Goal: Information Seeking & Learning: Learn about a topic

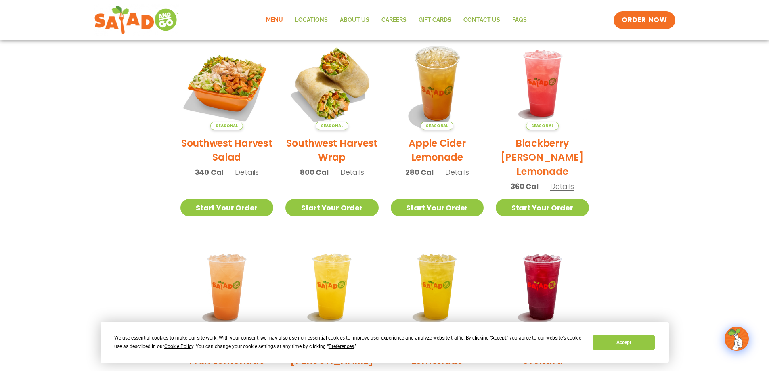
scroll to position [162, 0]
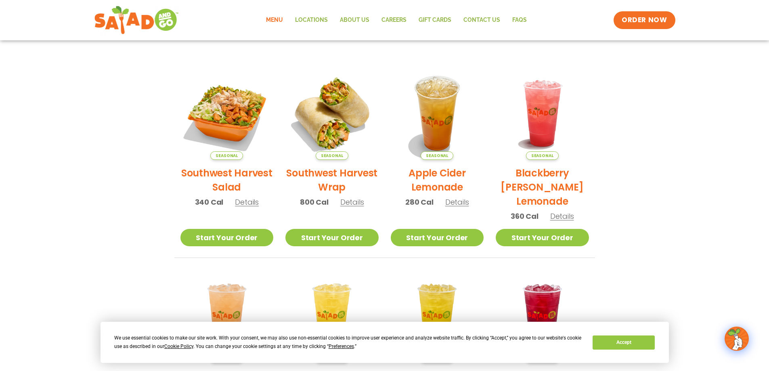
click at [277, 19] on link "Menu" at bounding box center [274, 20] width 29 height 19
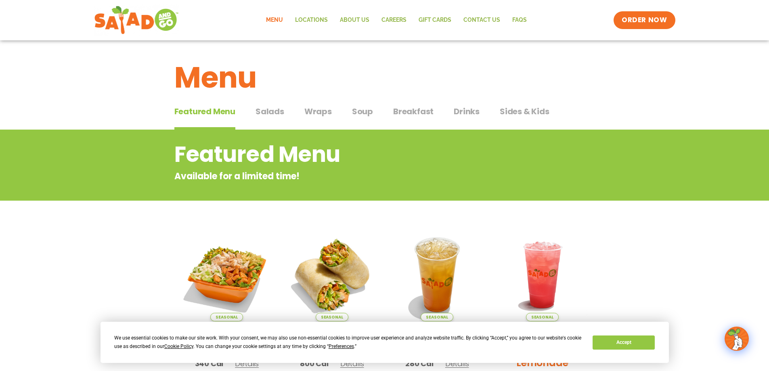
click at [268, 109] on span "Salads" at bounding box center [270, 111] width 29 height 12
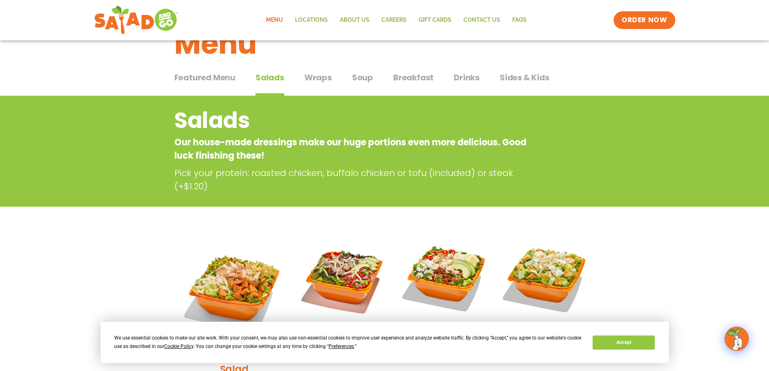
scroll to position [202, 0]
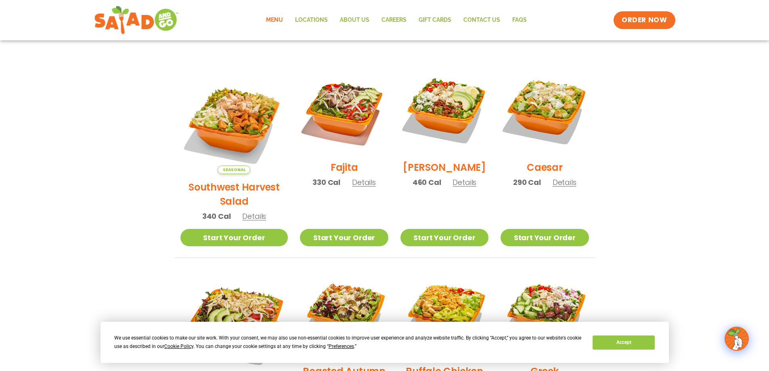
click at [352, 187] on span "Details" at bounding box center [364, 182] width 24 height 10
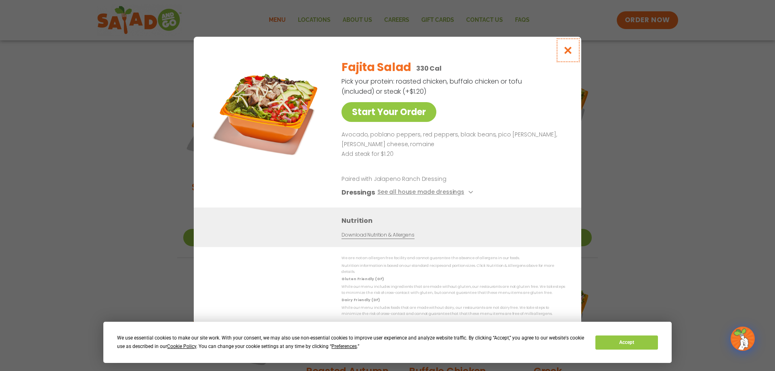
click at [569, 55] on icon "Close modal" at bounding box center [568, 50] width 10 height 8
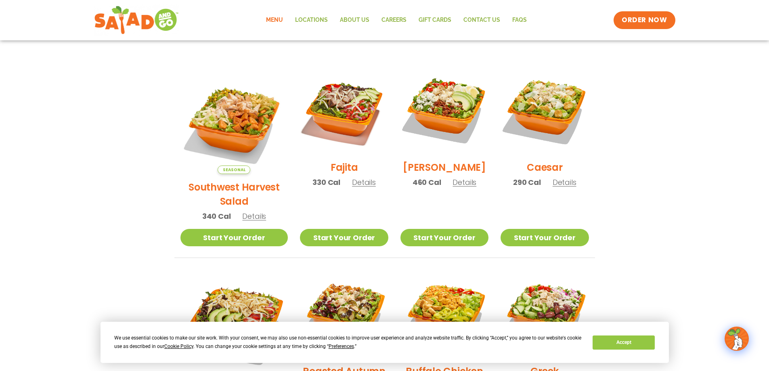
click at [246, 211] on span "Details" at bounding box center [254, 216] width 24 height 10
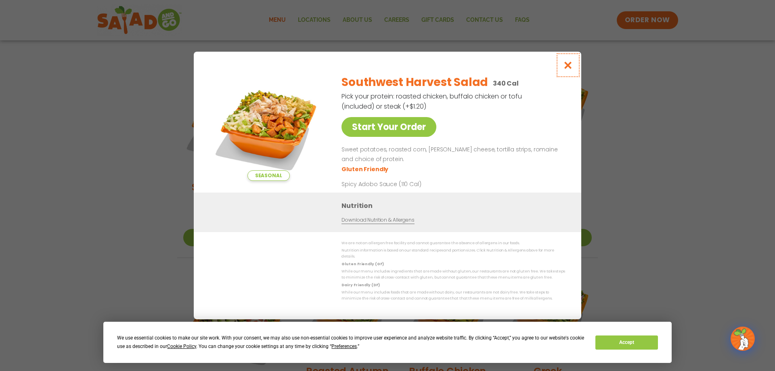
click at [573, 70] on button "Close modal" at bounding box center [568, 65] width 26 height 27
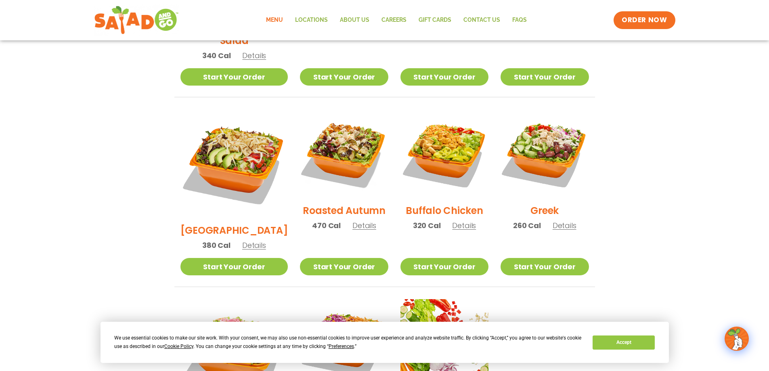
scroll to position [363, 0]
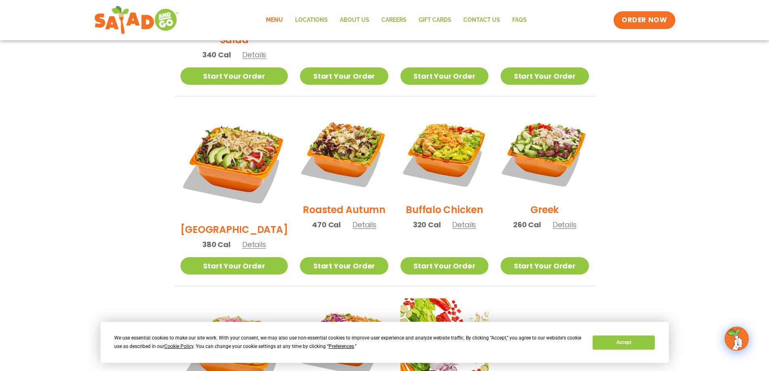
click at [353, 220] on span "Details" at bounding box center [365, 225] width 24 height 10
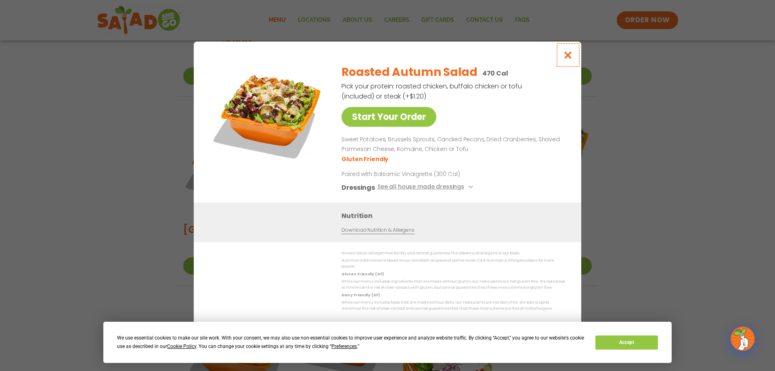
click at [574, 65] on button "Close modal" at bounding box center [568, 55] width 26 height 27
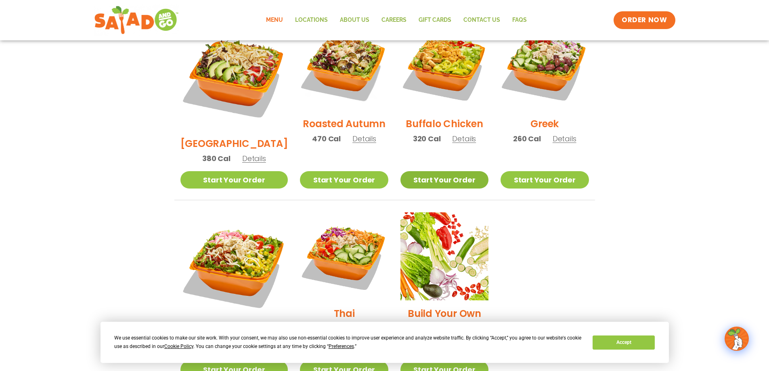
scroll to position [485, 0]
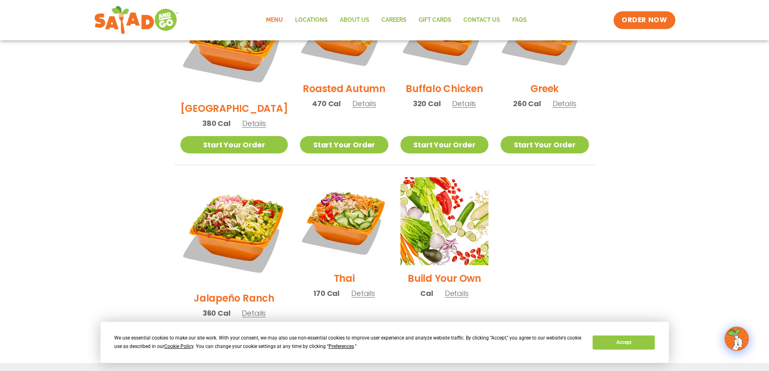
click at [248, 308] on span "Details" at bounding box center [254, 313] width 24 height 10
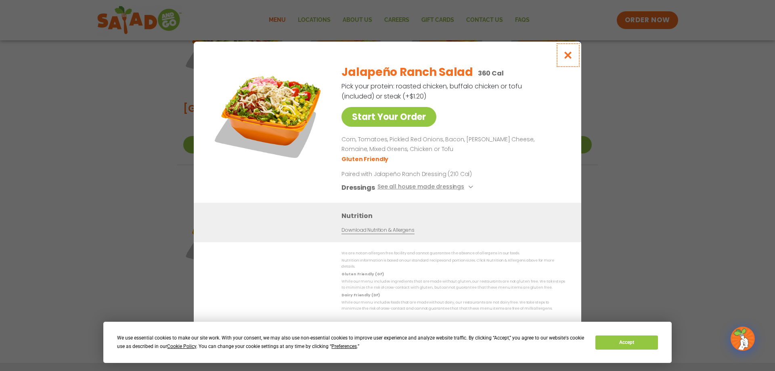
click at [569, 55] on icon "Close modal" at bounding box center [568, 55] width 10 height 8
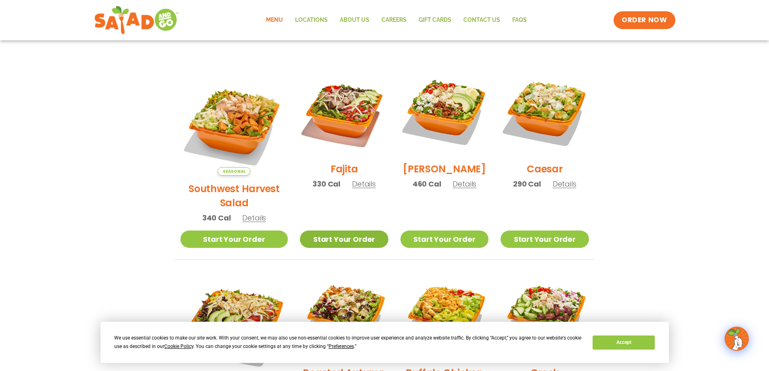
scroll to position [223, 0]
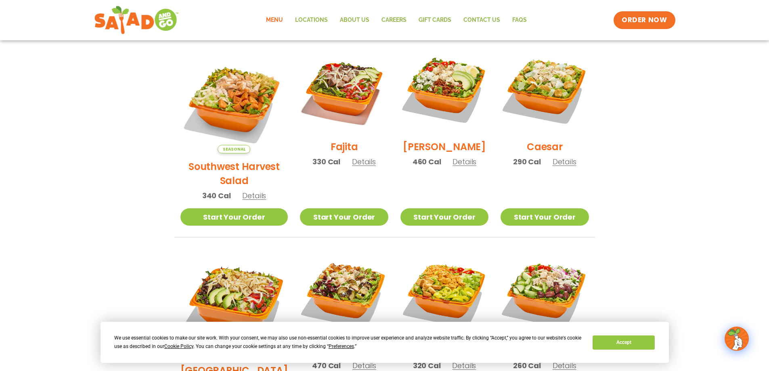
click at [352, 167] on span "Details" at bounding box center [364, 162] width 24 height 10
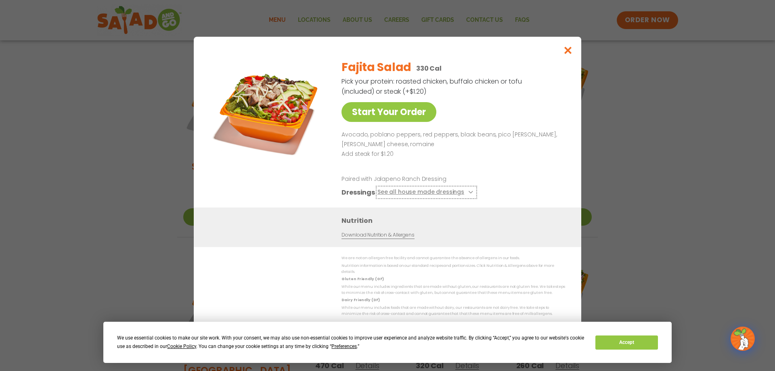
click at [468, 194] on icon at bounding box center [469, 192] width 3 height 3
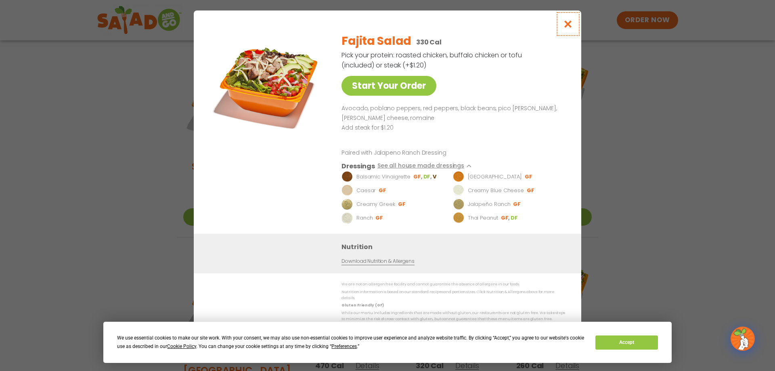
click at [569, 27] on icon "Close modal" at bounding box center [568, 24] width 10 height 8
